Goal: Transaction & Acquisition: Subscribe to service/newsletter

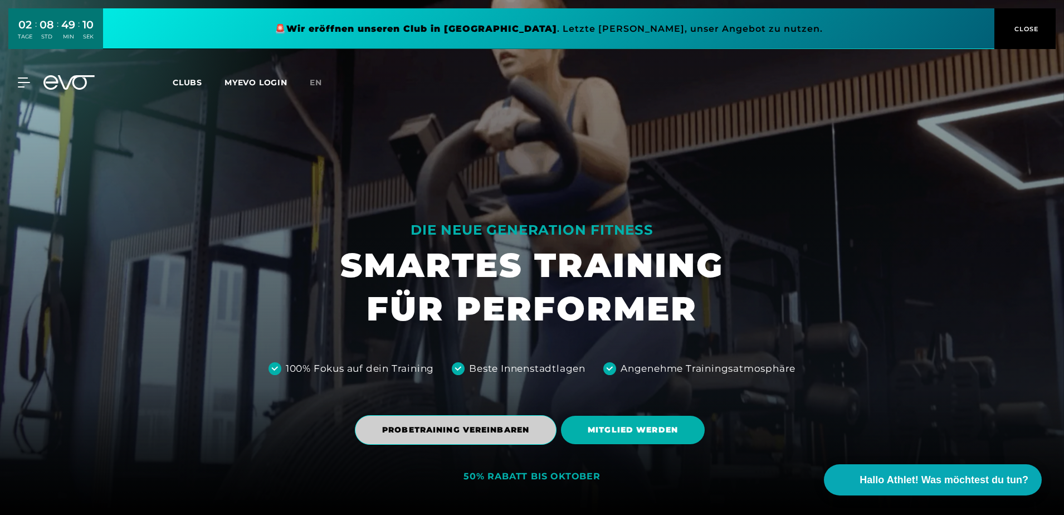
click at [472, 421] on span "PROBETRAINING VEREINBAREN" at bounding box center [456, 430] width 202 height 30
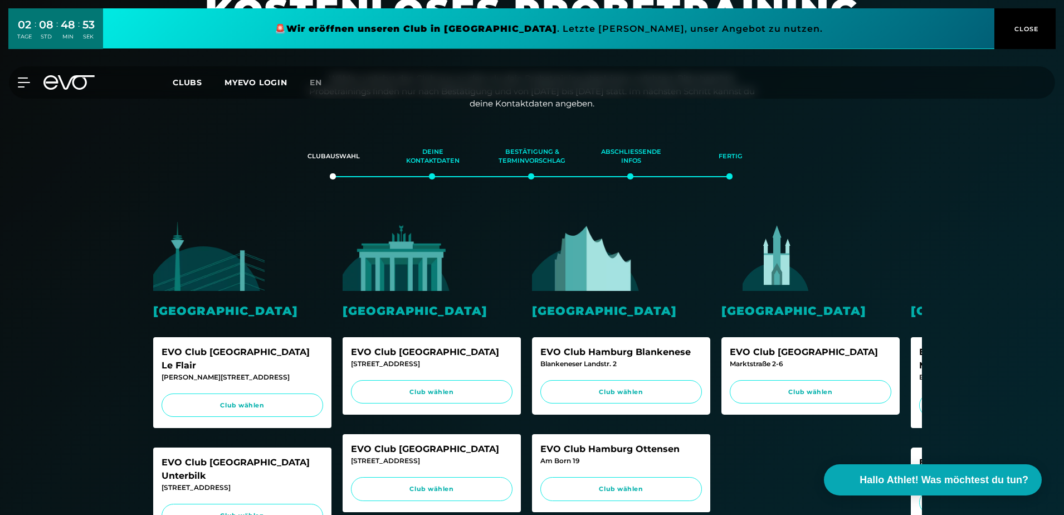
scroll to position [223, 0]
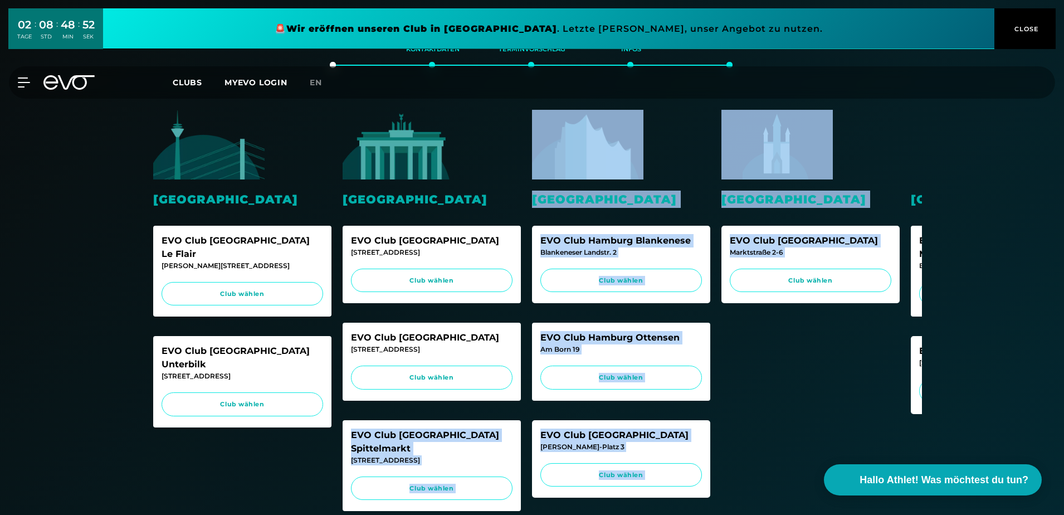
drag, startPoint x: 741, startPoint y: 374, endPoint x: 525, endPoint y: 375, distance: 216.7
click at [525, 375] on div "Düsseldorf EVO Club Düsseldorf Le Flair Marc-Chagall-Straße 2 Club wählen EVO C…" at bounding box center [532, 362] width 780 height 527
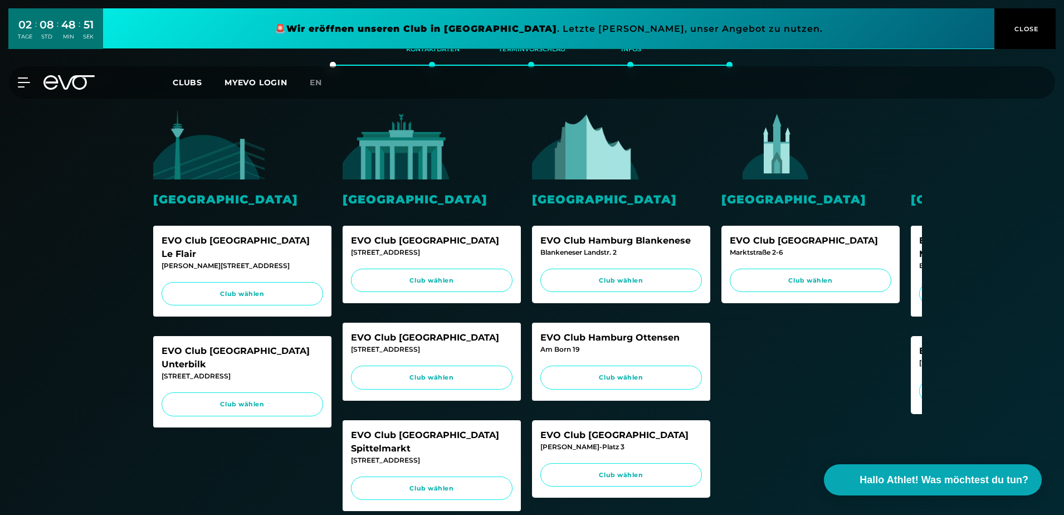
click at [818, 374] on div "Wiesbaden EVO Club Wiesbaden Marktstraße 2-6 Club wählen" at bounding box center [810, 362] width 178 height 505
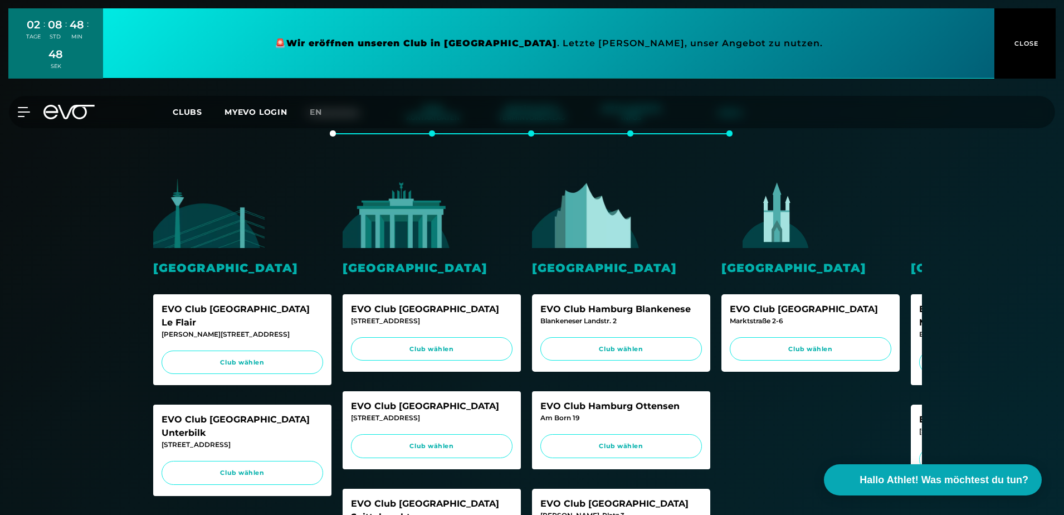
scroll to position [111, 0]
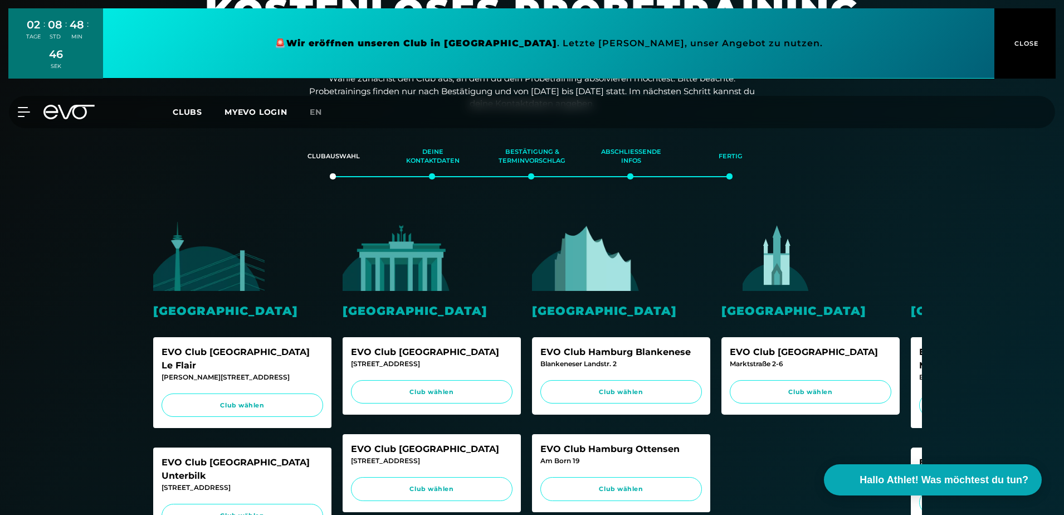
click at [919, 356] on div "EVO Club München Maxvorstadt Briennerstr. 55 Club wählen" at bounding box center [1000, 382] width 178 height 91
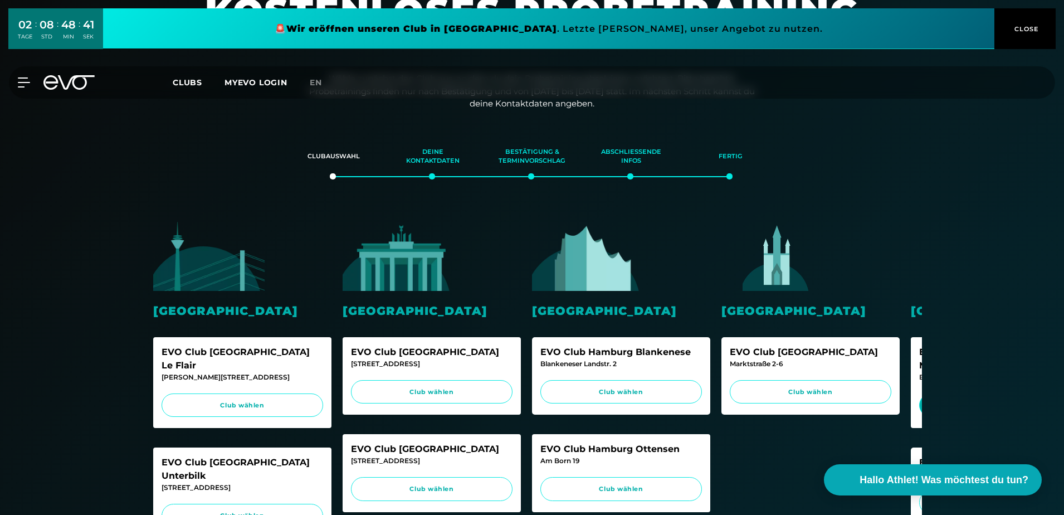
click at [921, 393] on span "Club wählen" at bounding box center [1000, 405] width 162 height 24
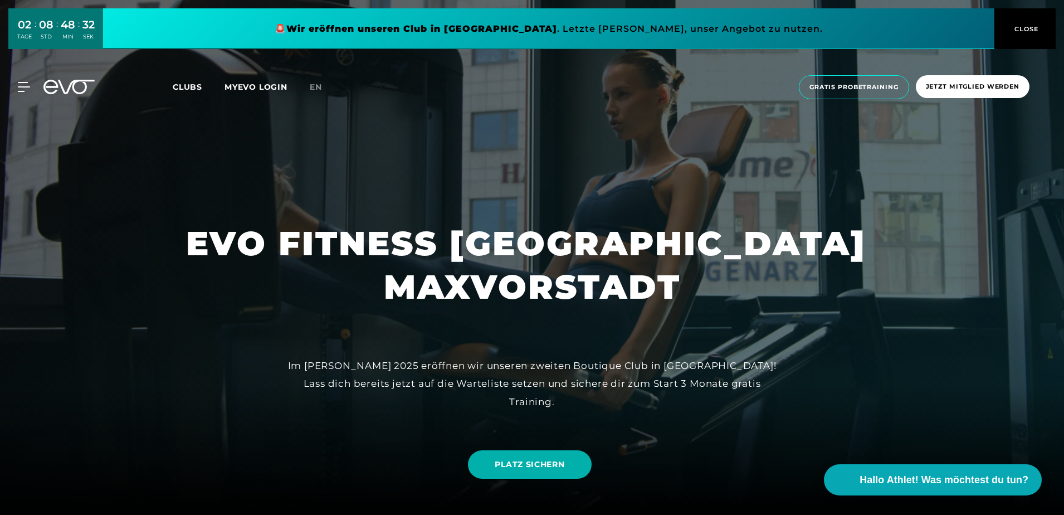
click at [1021, 28] on span "CLOSE" at bounding box center [1025, 29] width 27 height 10
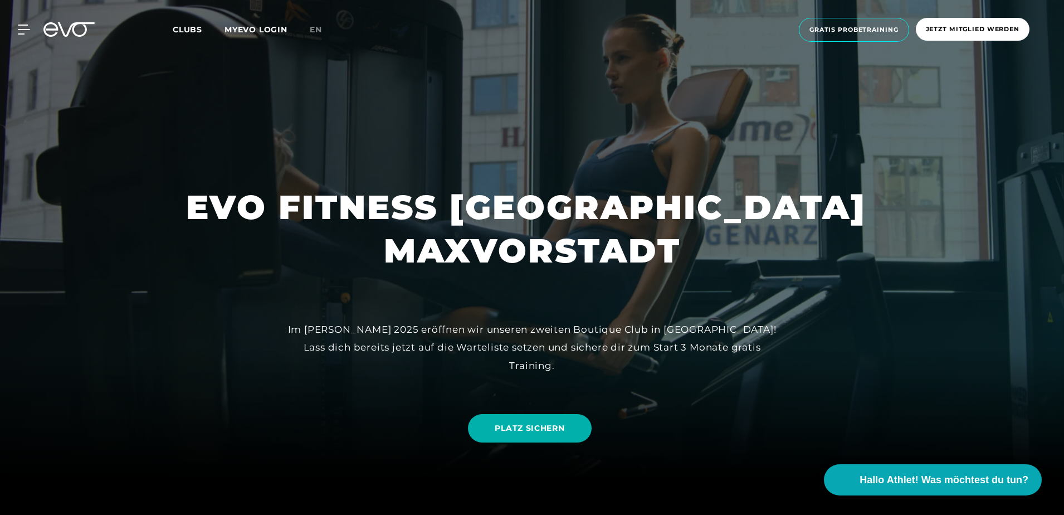
scroll to position [56, 0]
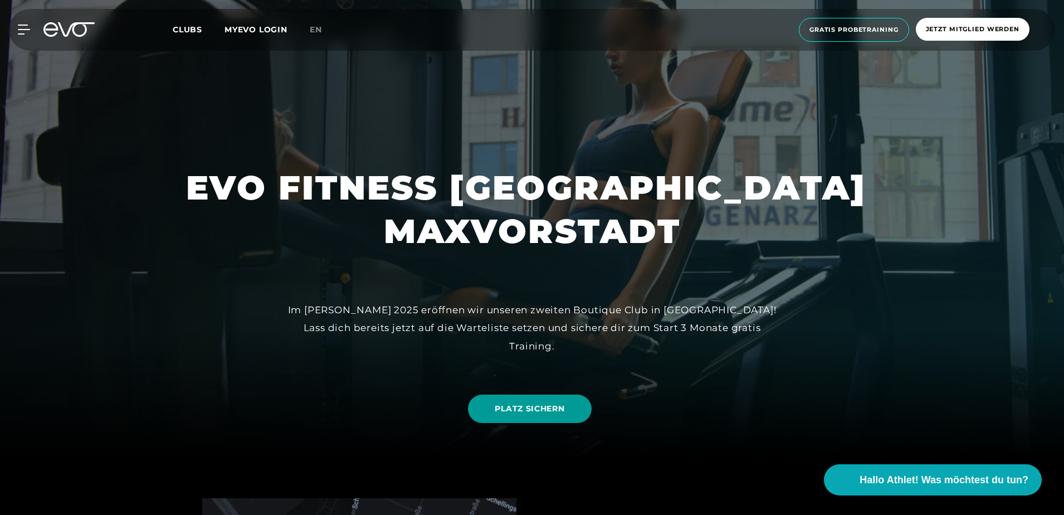
click at [558, 411] on span "PLATZ SICHERN" at bounding box center [530, 409] width 70 height 12
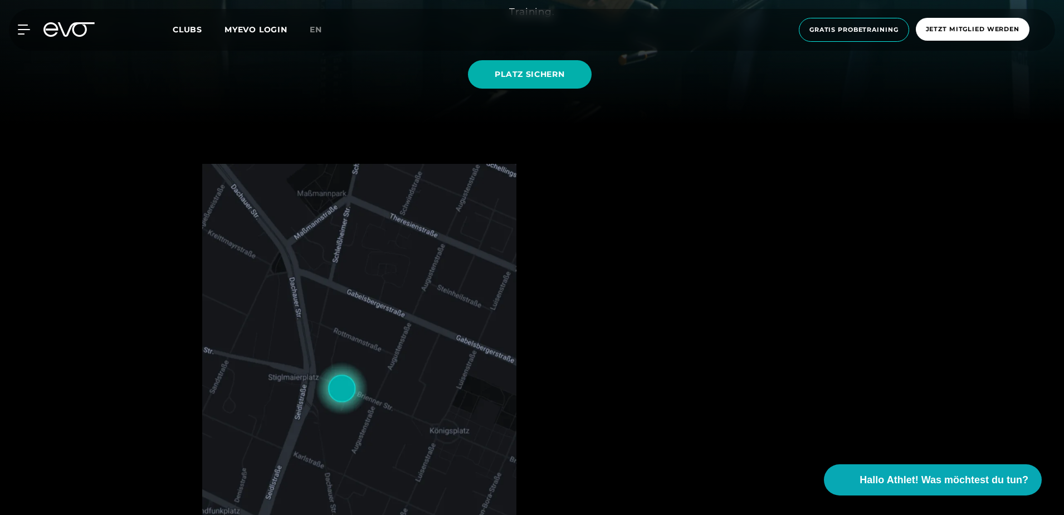
scroll to position [0, 0]
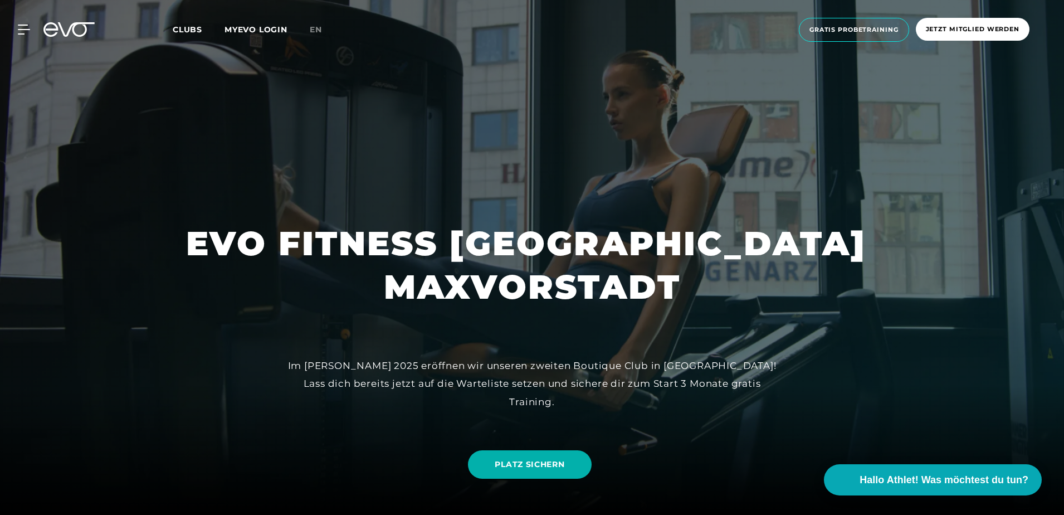
click at [50, 23] on icon at bounding box center [50, 29] width 14 height 14
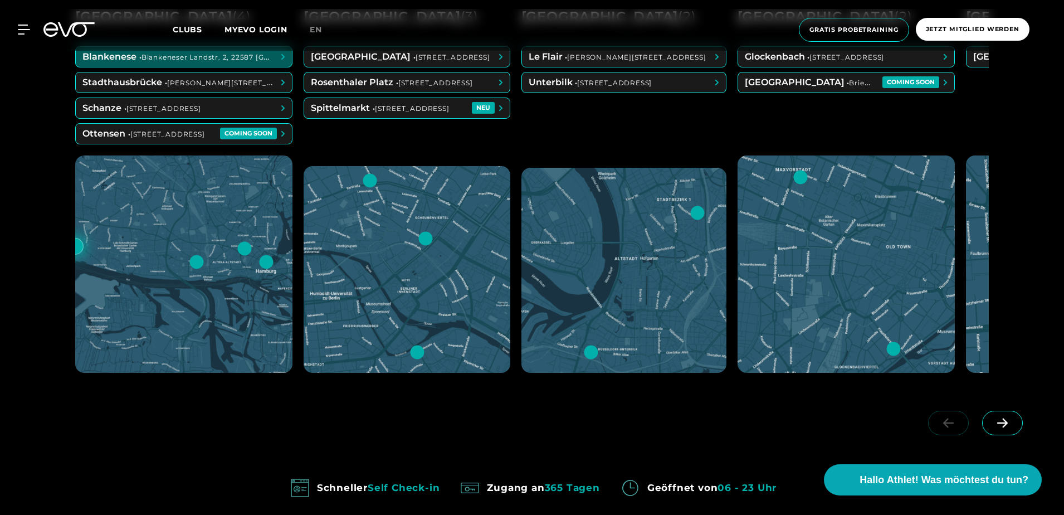
scroll to position [501, 0]
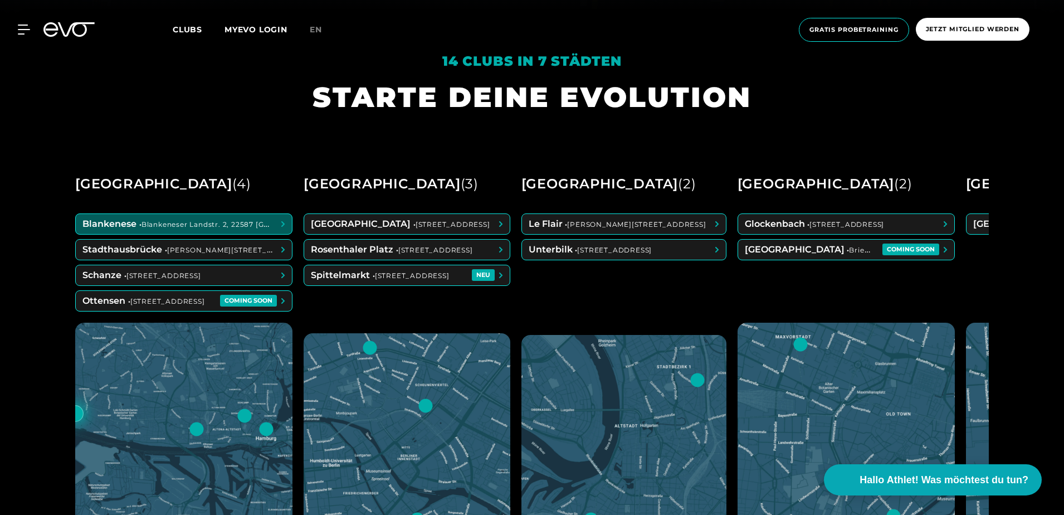
click at [224, 219] on span at bounding box center [184, 224] width 216 height 20
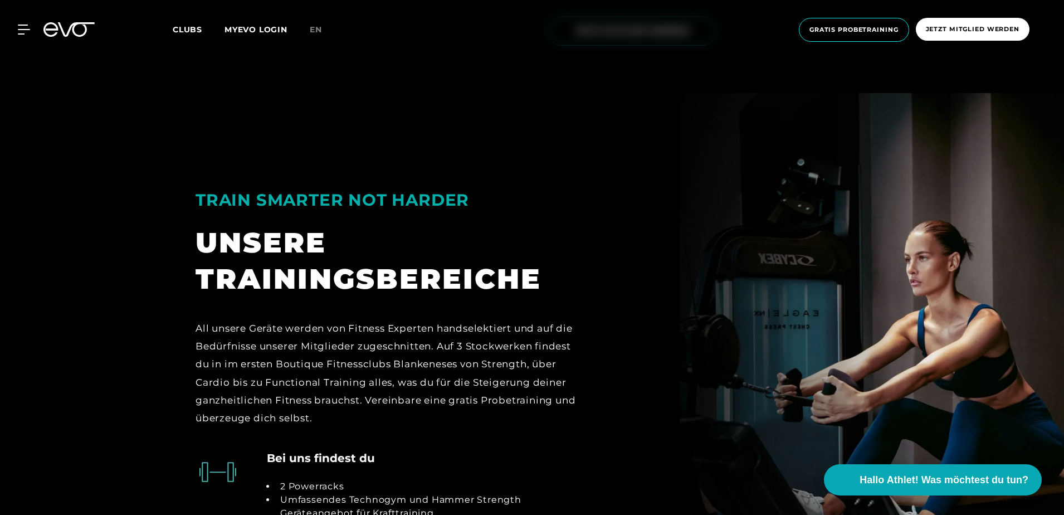
scroll to position [2481, 0]
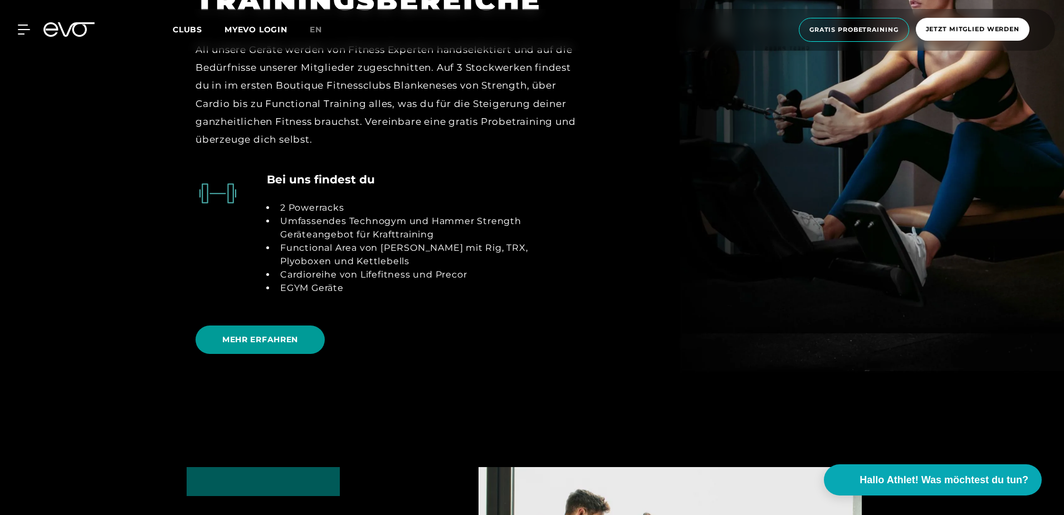
click at [258, 325] on span "MEHR ERFAHREN" at bounding box center [260, 339] width 129 height 28
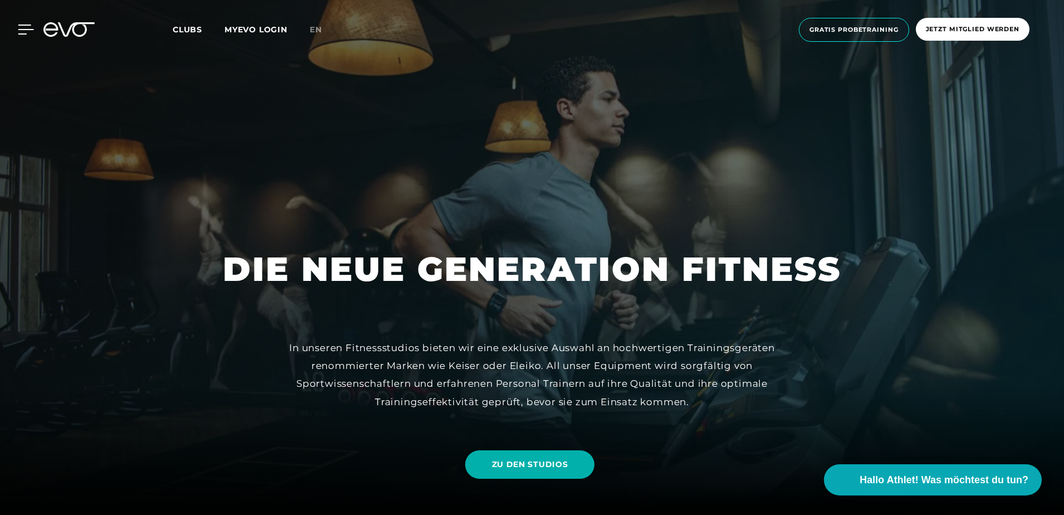
click at [30, 29] on icon at bounding box center [26, 30] width 16 height 10
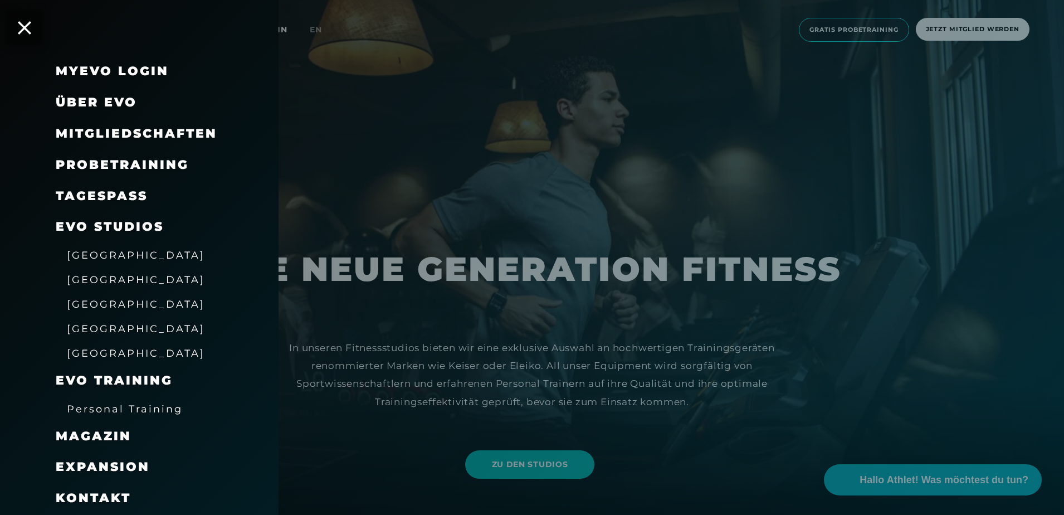
click at [92, 323] on span "[GEOGRAPHIC_DATA]" at bounding box center [136, 329] width 138 height 12
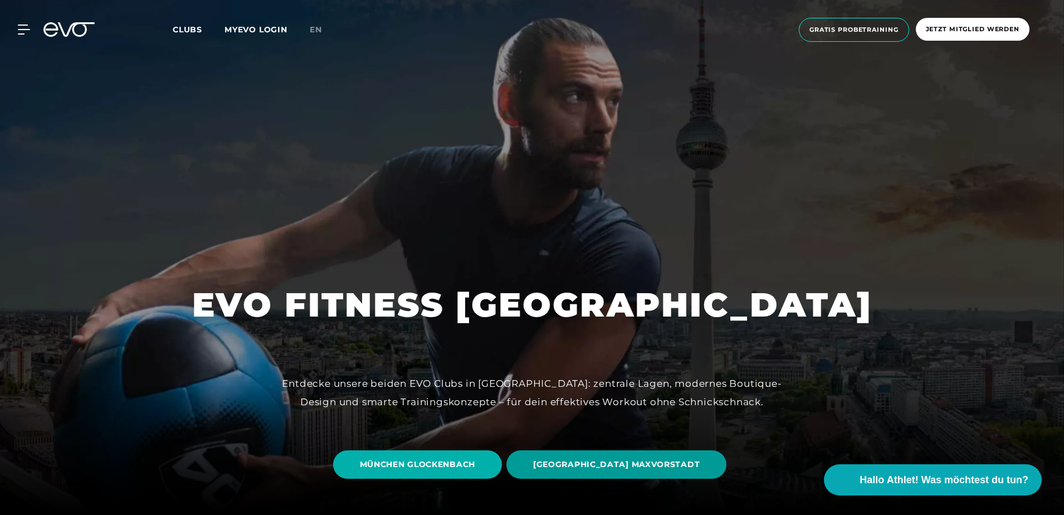
click at [616, 459] on span "MÜNCHEN MAXVORSTADT" at bounding box center [616, 464] width 167 height 12
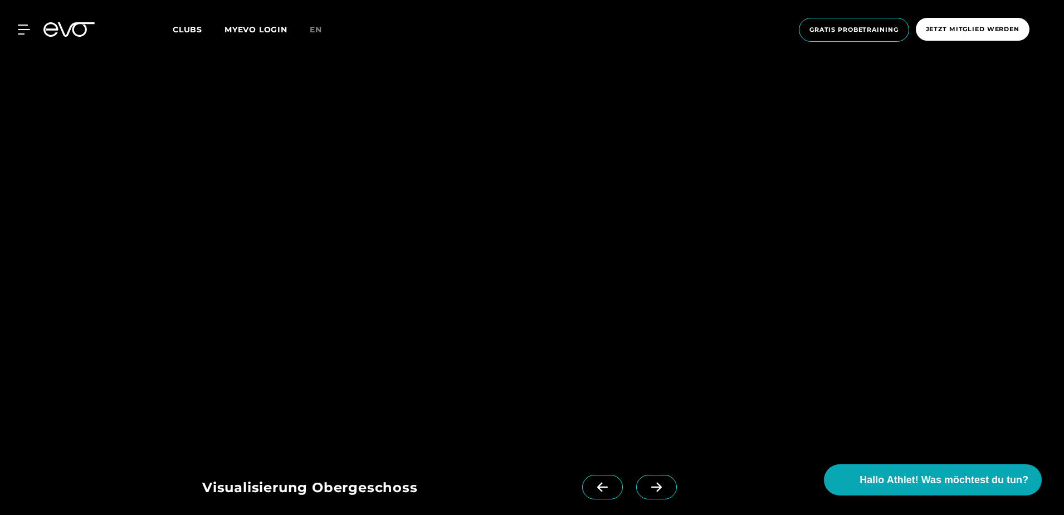
scroll to position [1226, 0]
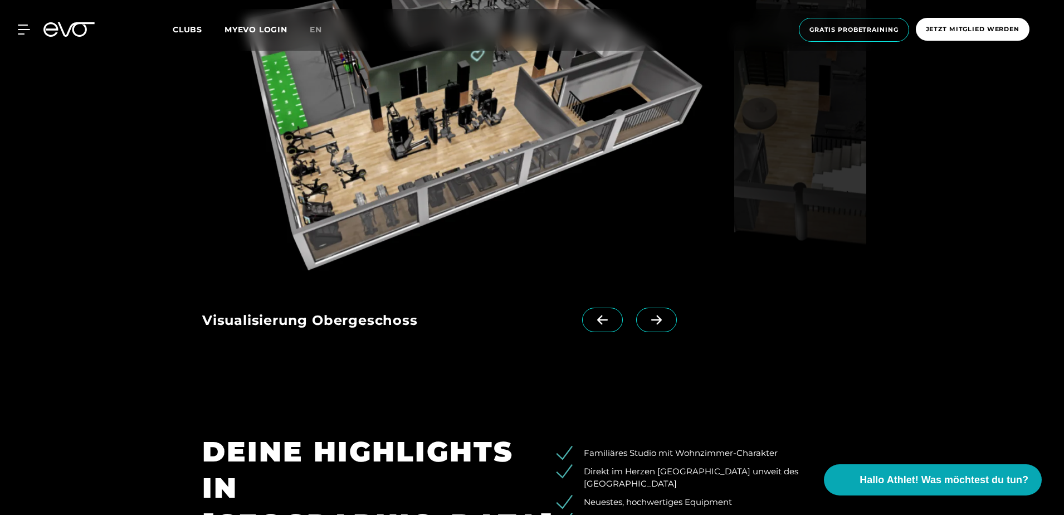
click at [651, 322] on icon at bounding box center [656, 319] width 11 height 9
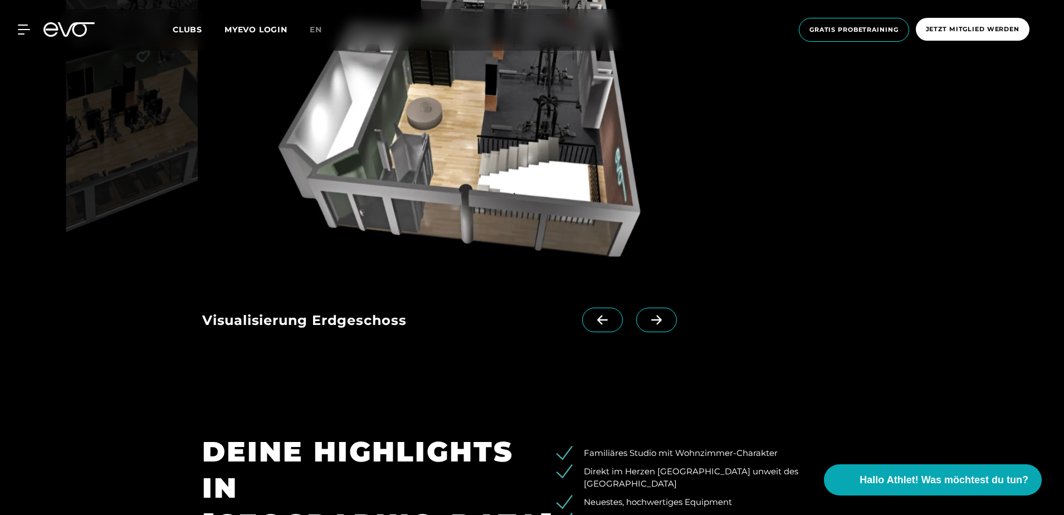
scroll to position [1058, 0]
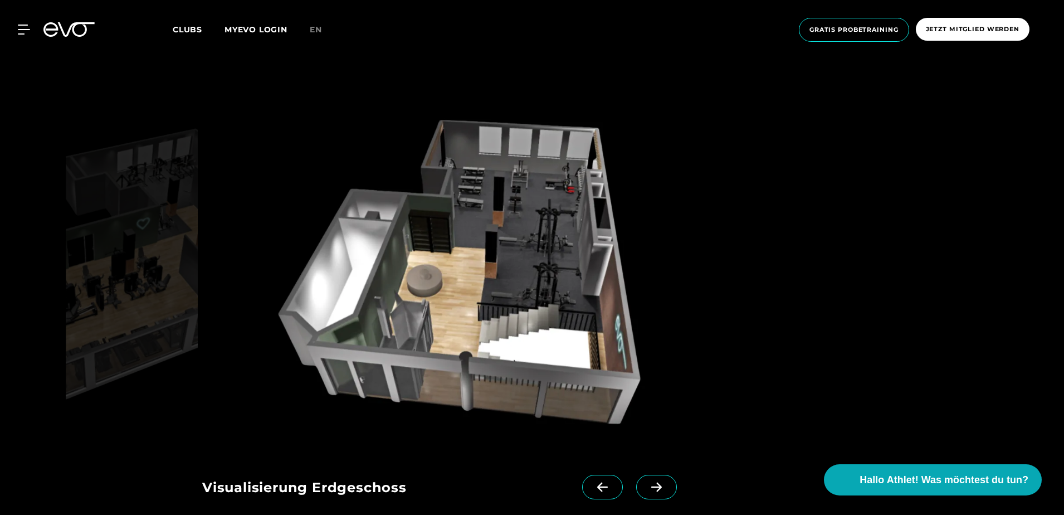
click at [592, 494] on span at bounding box center [602, 487] width 41 height 25
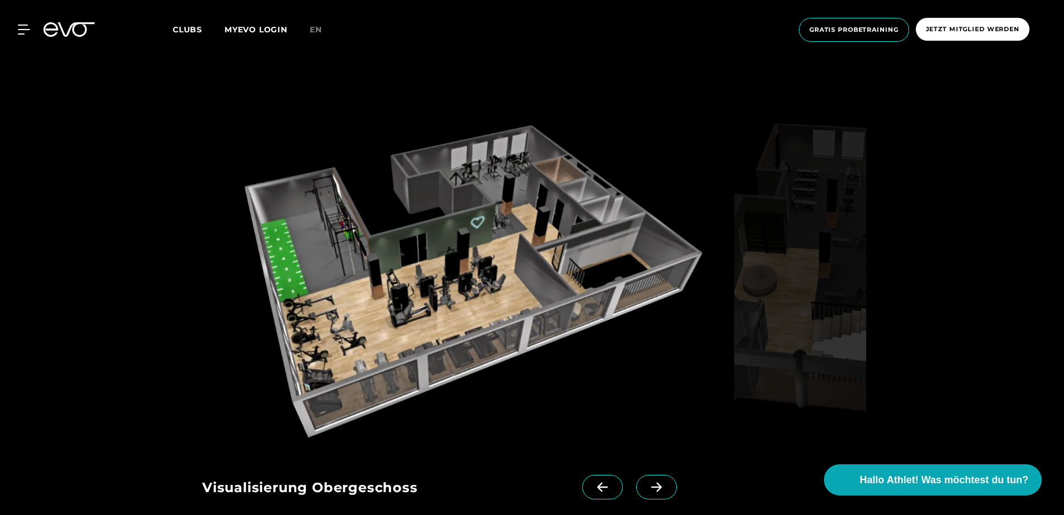
click at [647, 490] on icon at bounding box center [656, 487] width 19 height 10
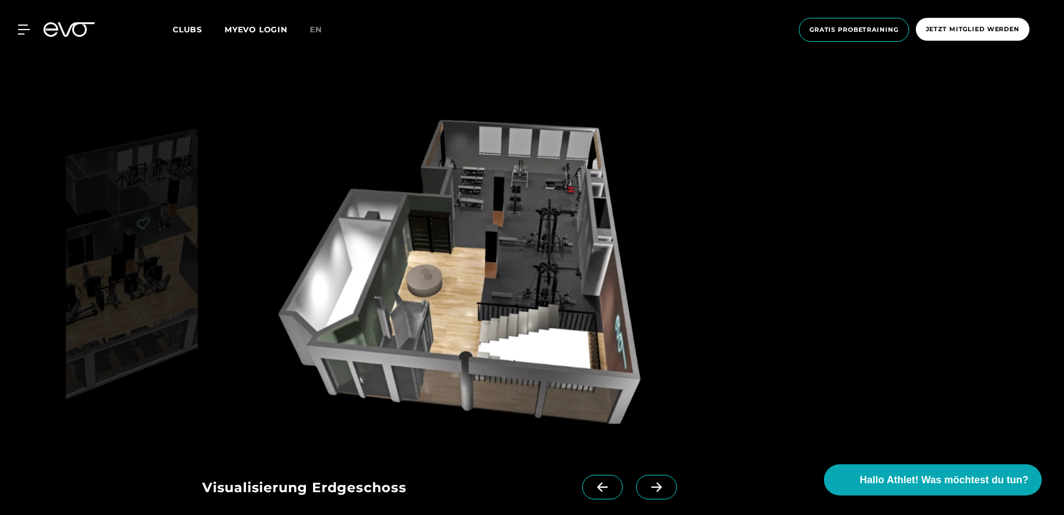
click at [651, 490] on icon at bounding box center [656, 486] width 11 height 9
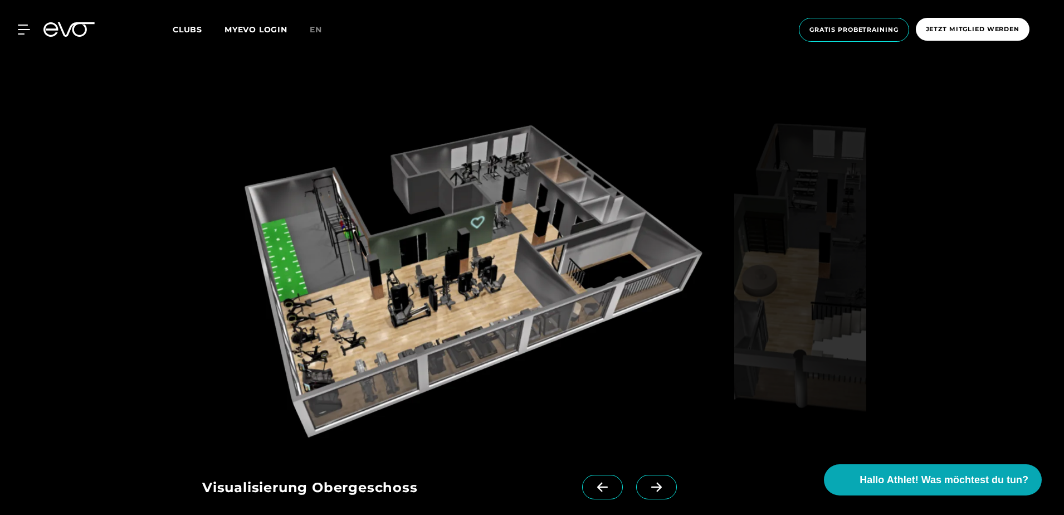
click at [597, 486] on icon at bounding box center [602, 486] width 11 height 9
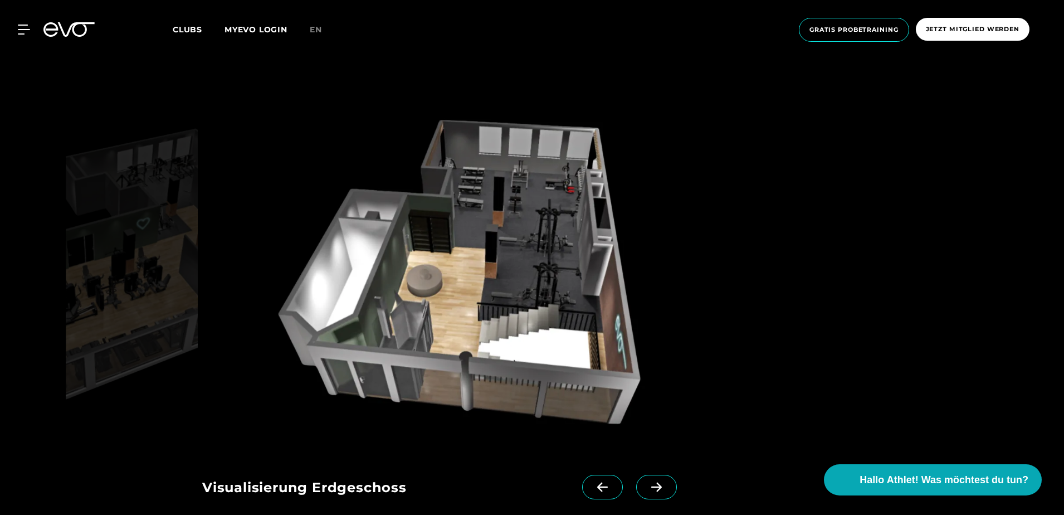
click at [647, 483] on icon at bounding box center [656, 487] width 19 height 10
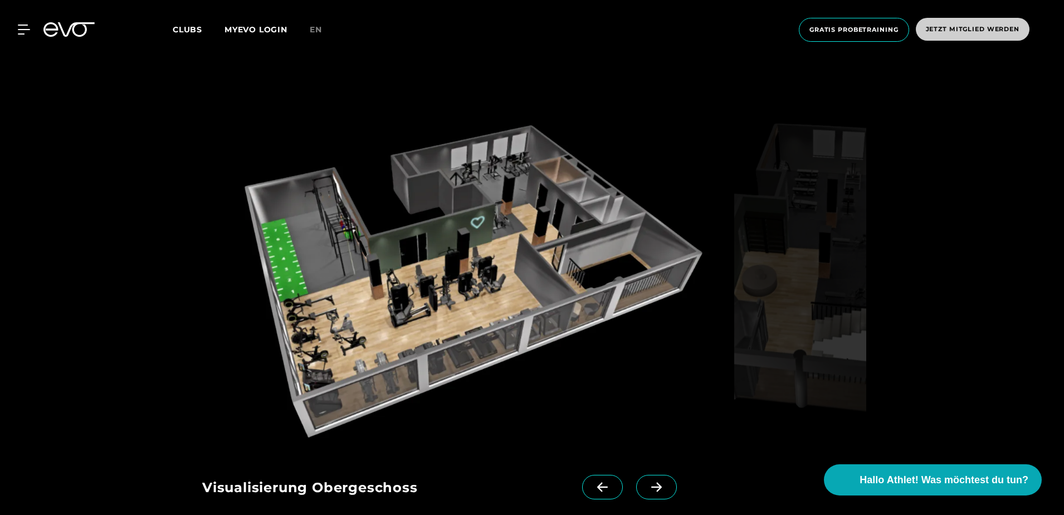
click at [983, 32] on span "Jetzt Mitglied werden" at bounding box center [973, 29] width 94 height 9
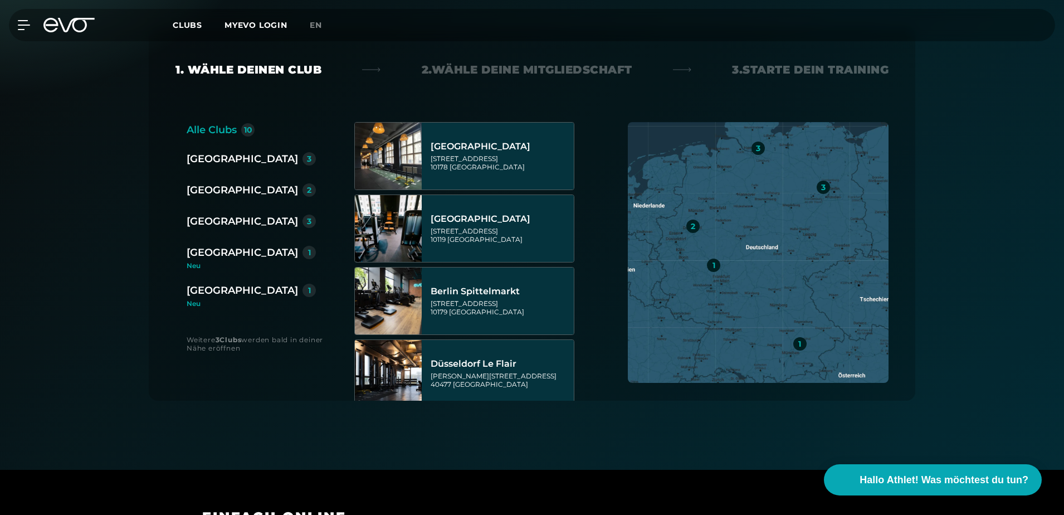
scroll to position [223, 0]
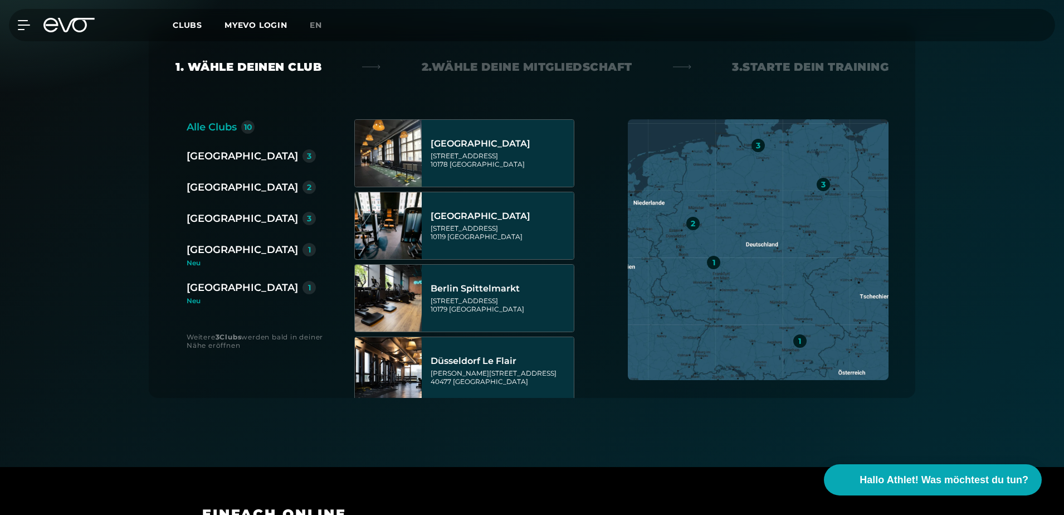
click at [231, 252] on div "[GEOGRAPHIC_DATA]" at bounding box center [242, 250] width 111 height 16
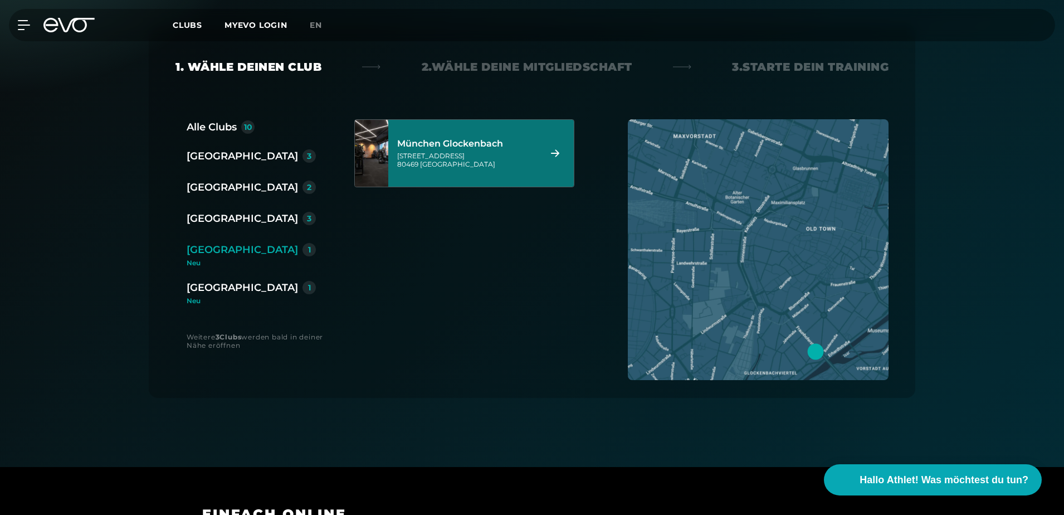
click at [497, 154] on div "Baaderstraße 80 80469 München" at bounding box center [467, 160] width 140 height 17
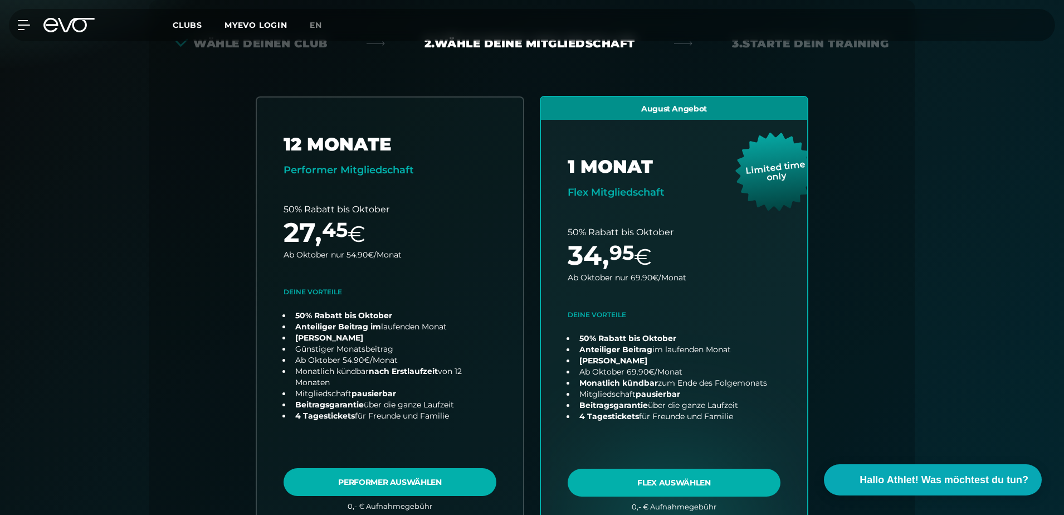
scroll to position [0, 0]
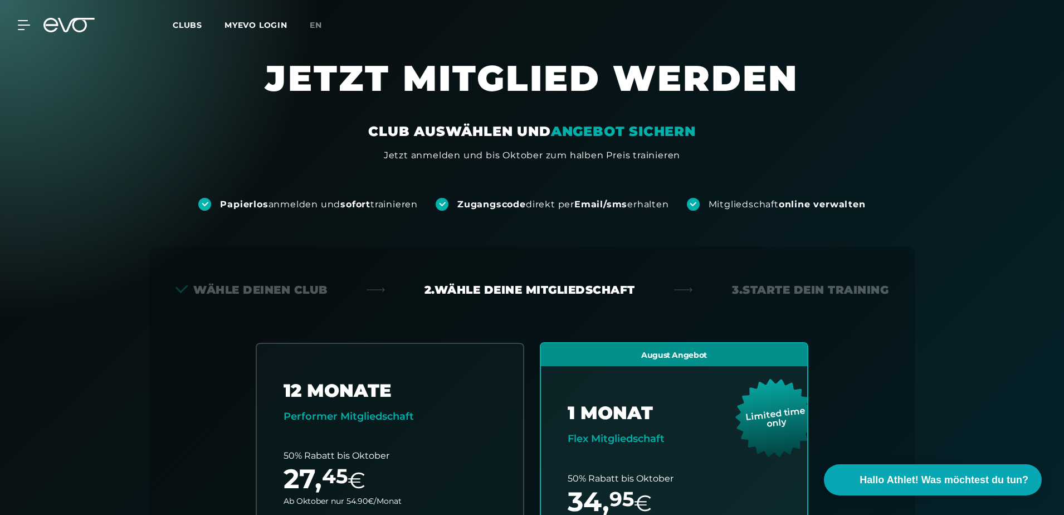
click at [306, 288] on div "Wähle deinen Club" at bounding box center [251, 290] width 152 height 16
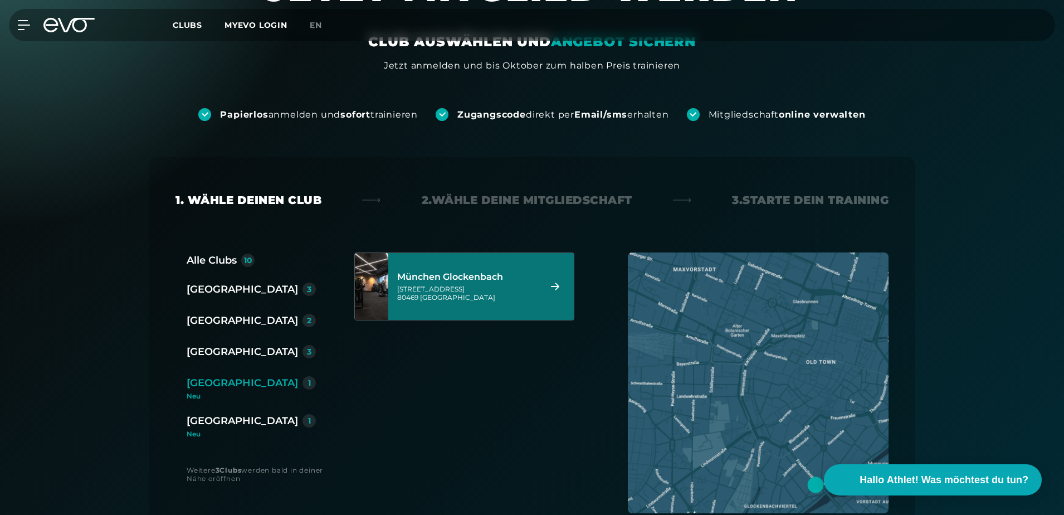
scroll to position [111, 0]
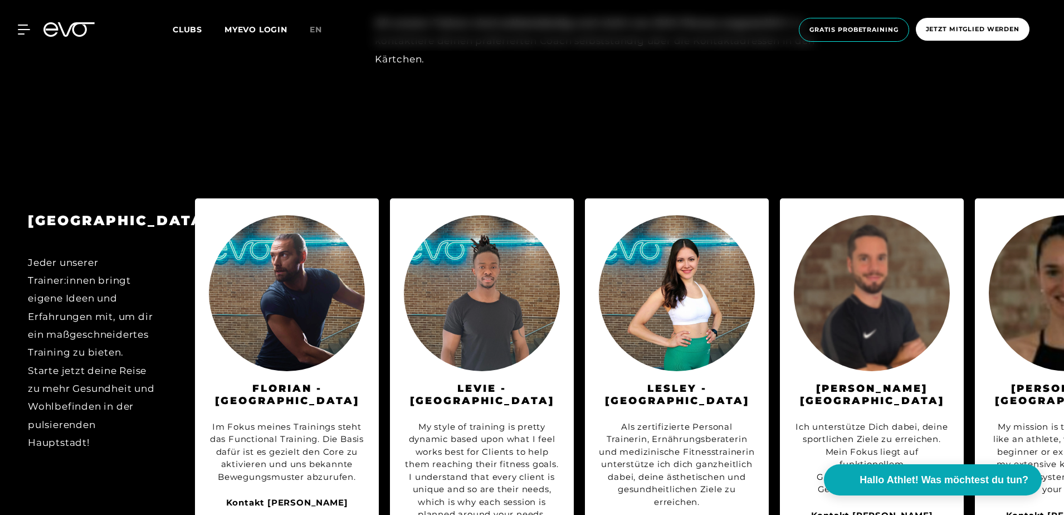
scroll to position [1281, 0]
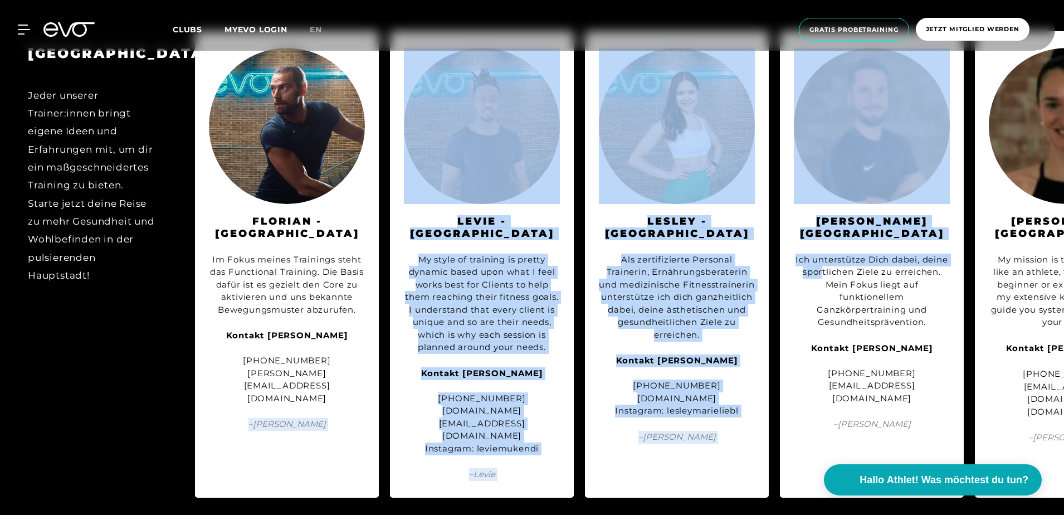
drag, startPoint x: 822, startPoint y: 260, endPoint x: 232, endPoint y: 407, distance: 607.9
click at [232, 407] on div "BERLIN Jeder unserer Trainer:innen bringt eigene Ideen und Erfahrungen mit, um …" at bounding box center [532, 264] width 1064 height 489
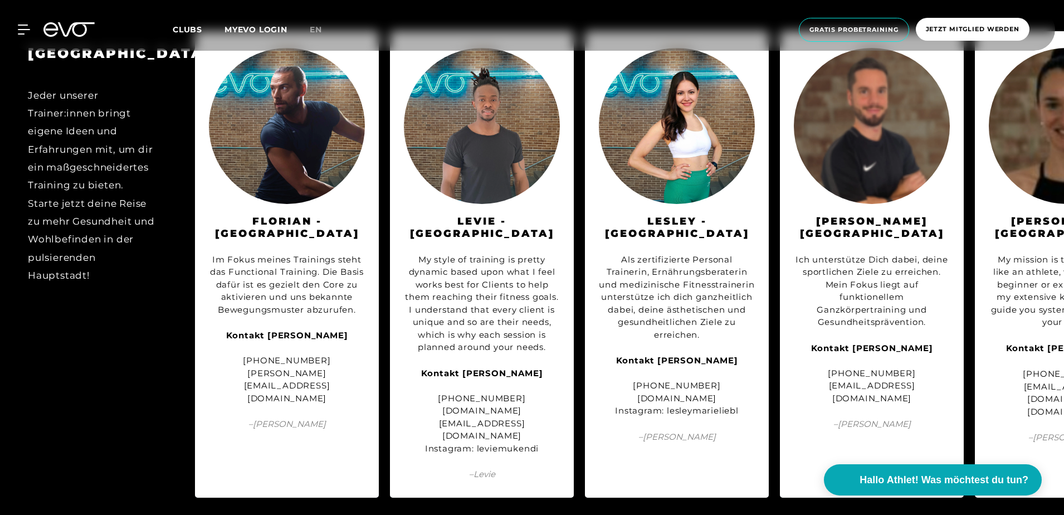
drag, startPoint x: 232, startPoint y: 407, endPoint x: 160, endPoint y: 391, distance: 73.5
click at [160, 391] on div "BERLIN Jeder unserer Trainer:innen bringt eigene Ideen und Erfahrungen mit, um …" at bounding box center [92, 264] width 184 height 466
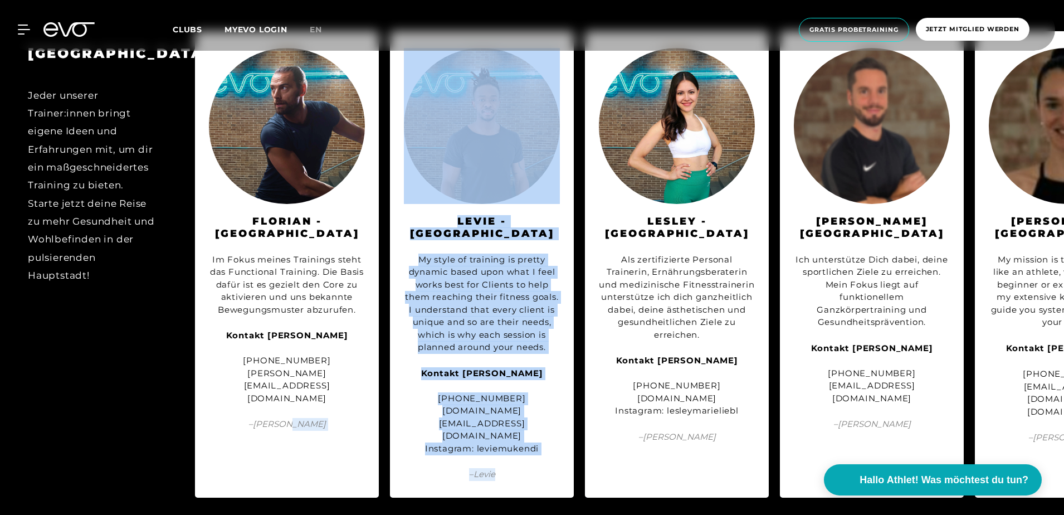
drag, startPoint x: 546, startPoint y: 470, endPoint x: 335, endPoint y: 409, distance: 219.2
click at [335, 409] on div "BERLIN Jeder unserer Trainer:innen bringt eigene Ideen und Erfahrungen mit, um …" at bounding box center [532, 264] width 1064 height 489
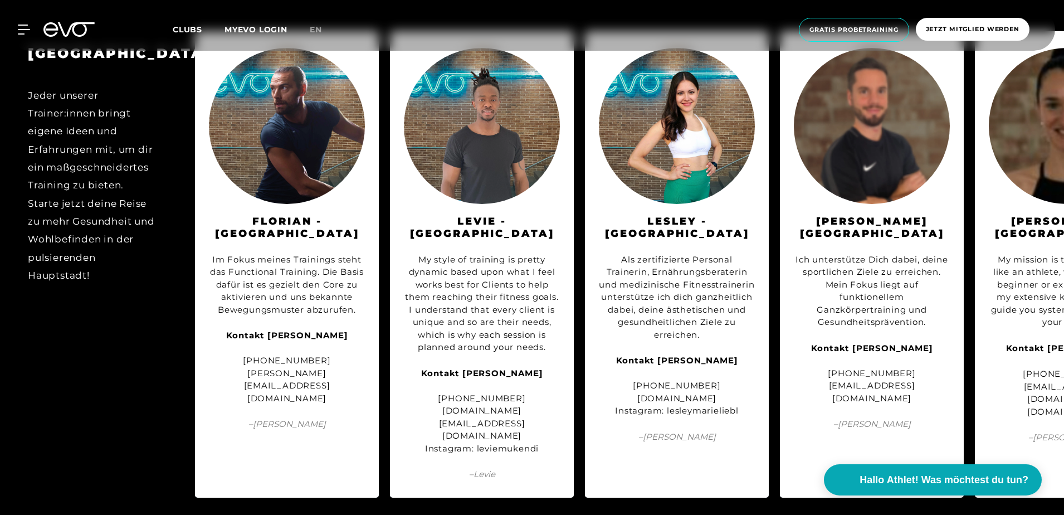
drag, startPoint x: 335, startPoint y: 409, endPoint x: 276, endPoint y: 431, distance: 63.4
click at [276, 431] on div "Florian - Berlin Im Fokus meines Trainings steht das Functional Training. Die B…" at bounding box center [287, 264] width 184 height 466
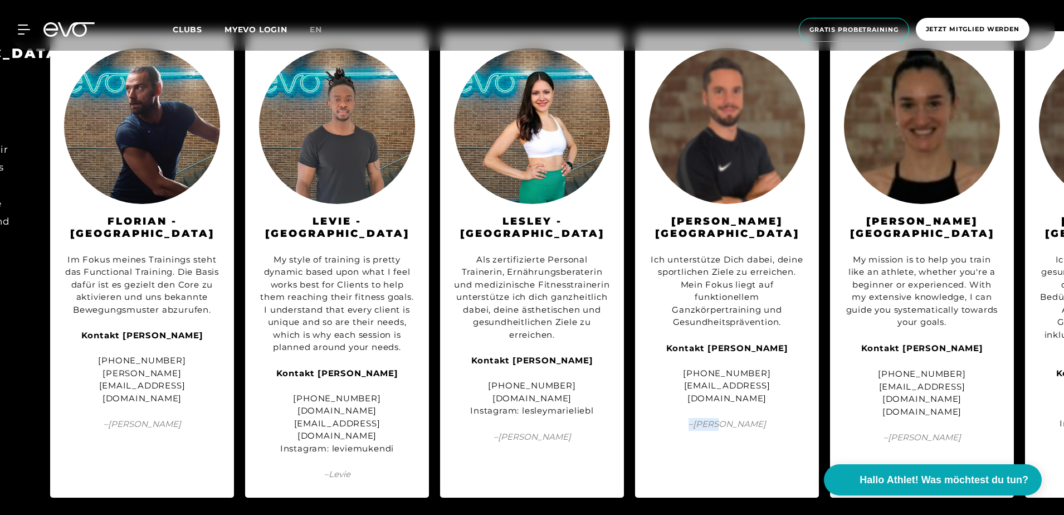
drag, startPoint x: 667, startPoint y: 470, endPoint x: 737, endPoint y: 470, distance: 70.2
click at [737, 470] on div "BERLIN Jeder unserer Trainer:innen bringt eigene Ideen und Erfahrungen mit, um …" at bounding box center [532, 264] width 1064 height 489
drag, startPoint x: 737, startPoint y: 470, endPoint x: 770, endPoint y: 470, distance: 32.9
click at [770, 470] on div "BERLIN Jeder unserer Trainer:innen bringt eigene Ideen und Erfahrungen mit, um …" at bounding box center [532, 264] width 1064 height 489
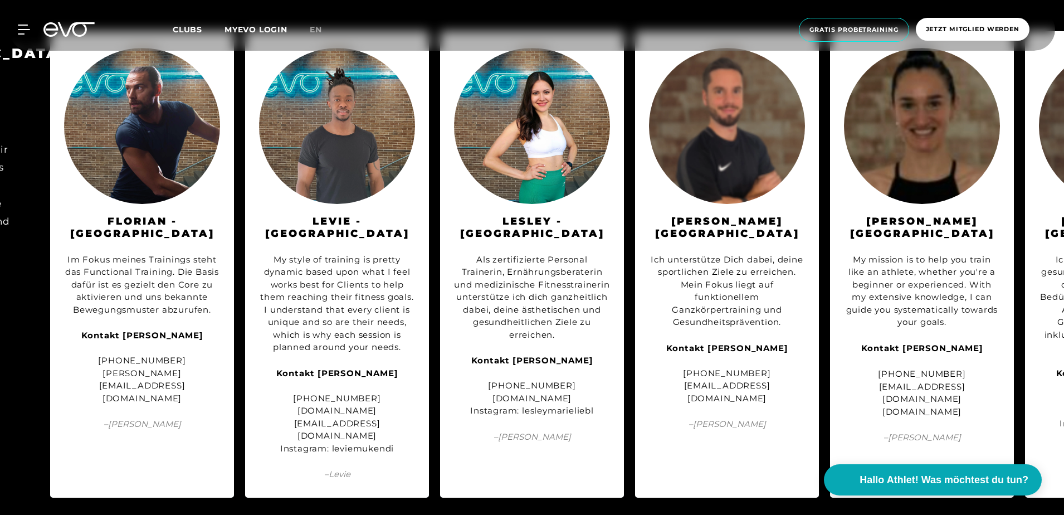
click at [772, 472] on div "BERLIN Jeder unserer Trainer:innen bringt eigene Ideen und Erfahrungen mit, um …" at bounding box center [532, 295] width 1064 height 551
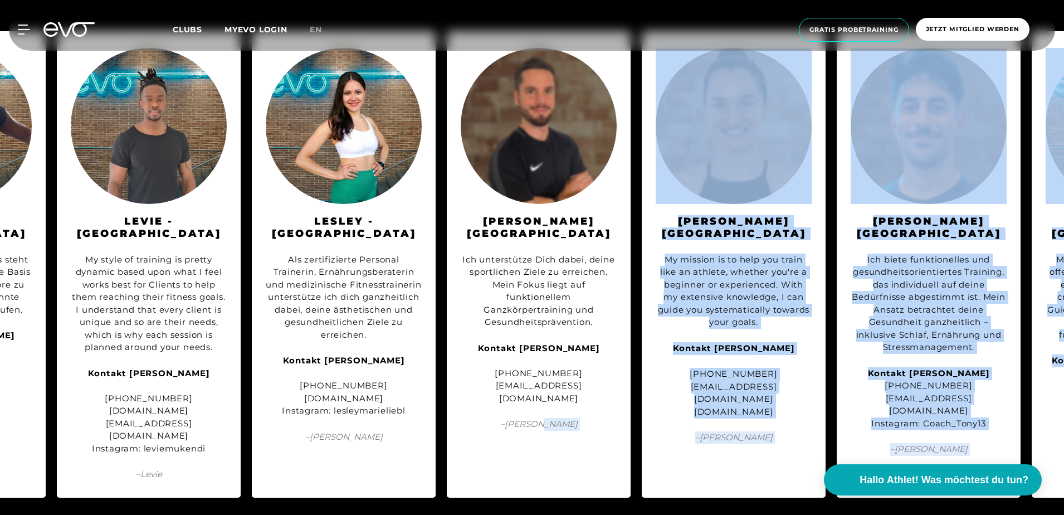
scroll to position [0, 340]
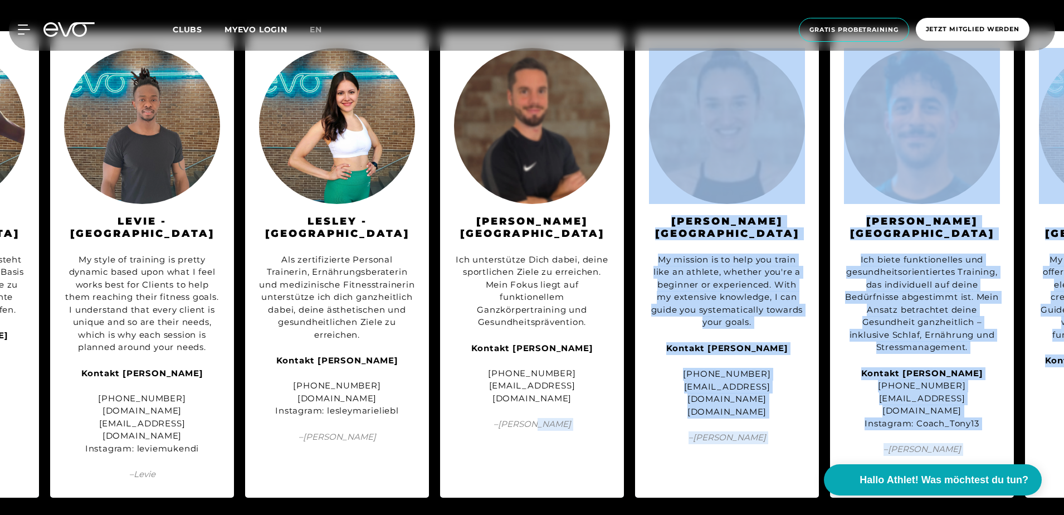
click at [609, 450] on div "Michael - Berlin Ich unterstütze Dich dabei, deine sportlichen Ziele zu erreich…" at bounding box center [532, 264] width 184 height 466
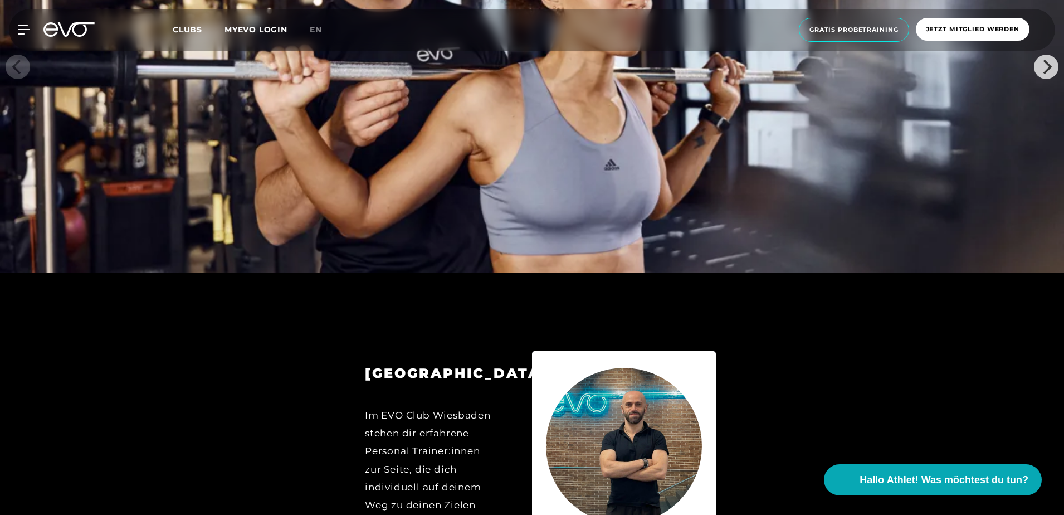
scroll to position [5162, 0]
